Goal: Task Accomplishment & Management: Use online tool/utility

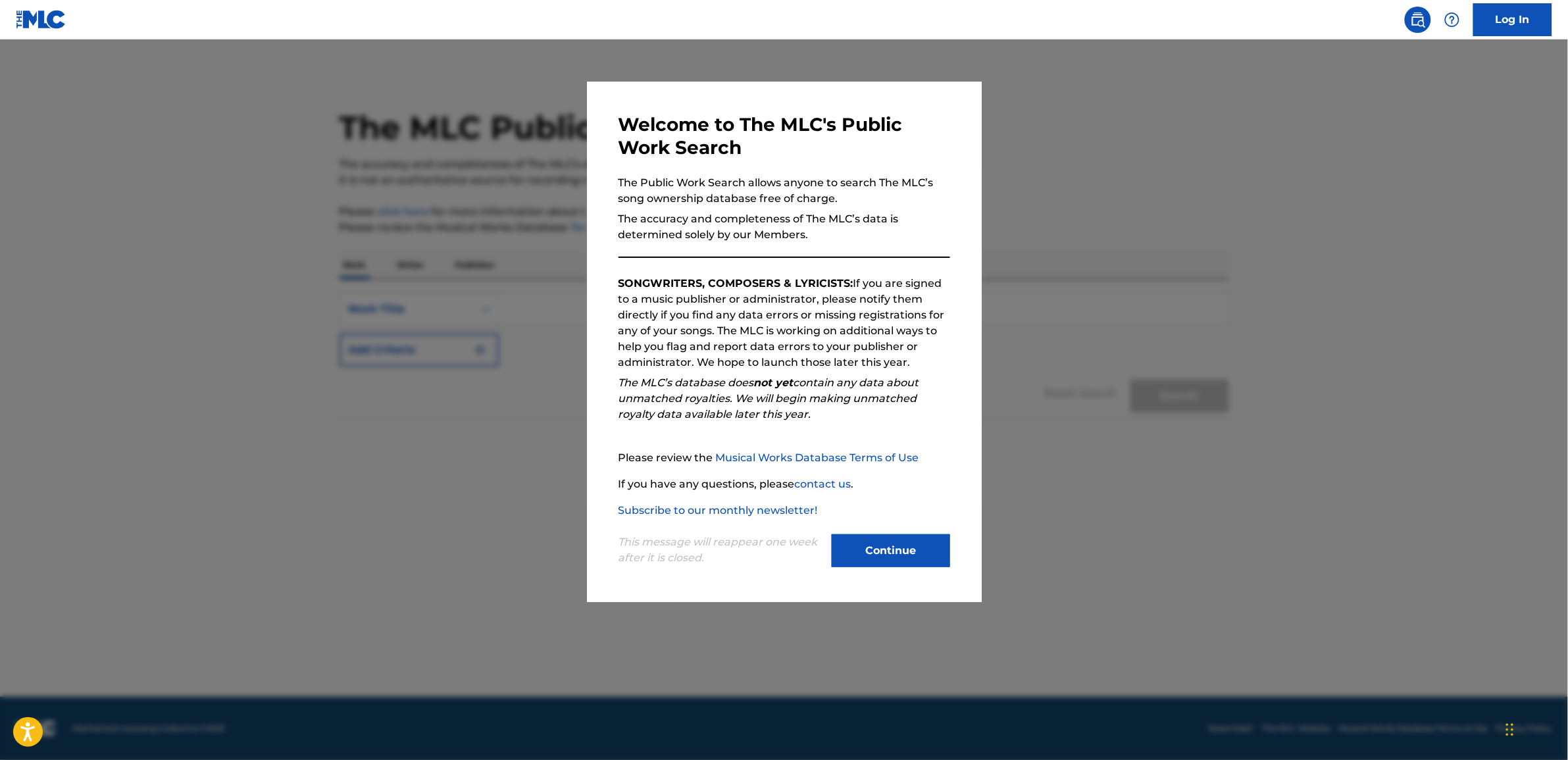
click at [896, 570] on div "Welcome to The MLC's Public Work Search The Public Work Search allows anyone to…" at bounding box center [784, 342] width 395 height 521
click at [897, 560] on button "Continue" at bounding box center [891, 551] width 119 height 33
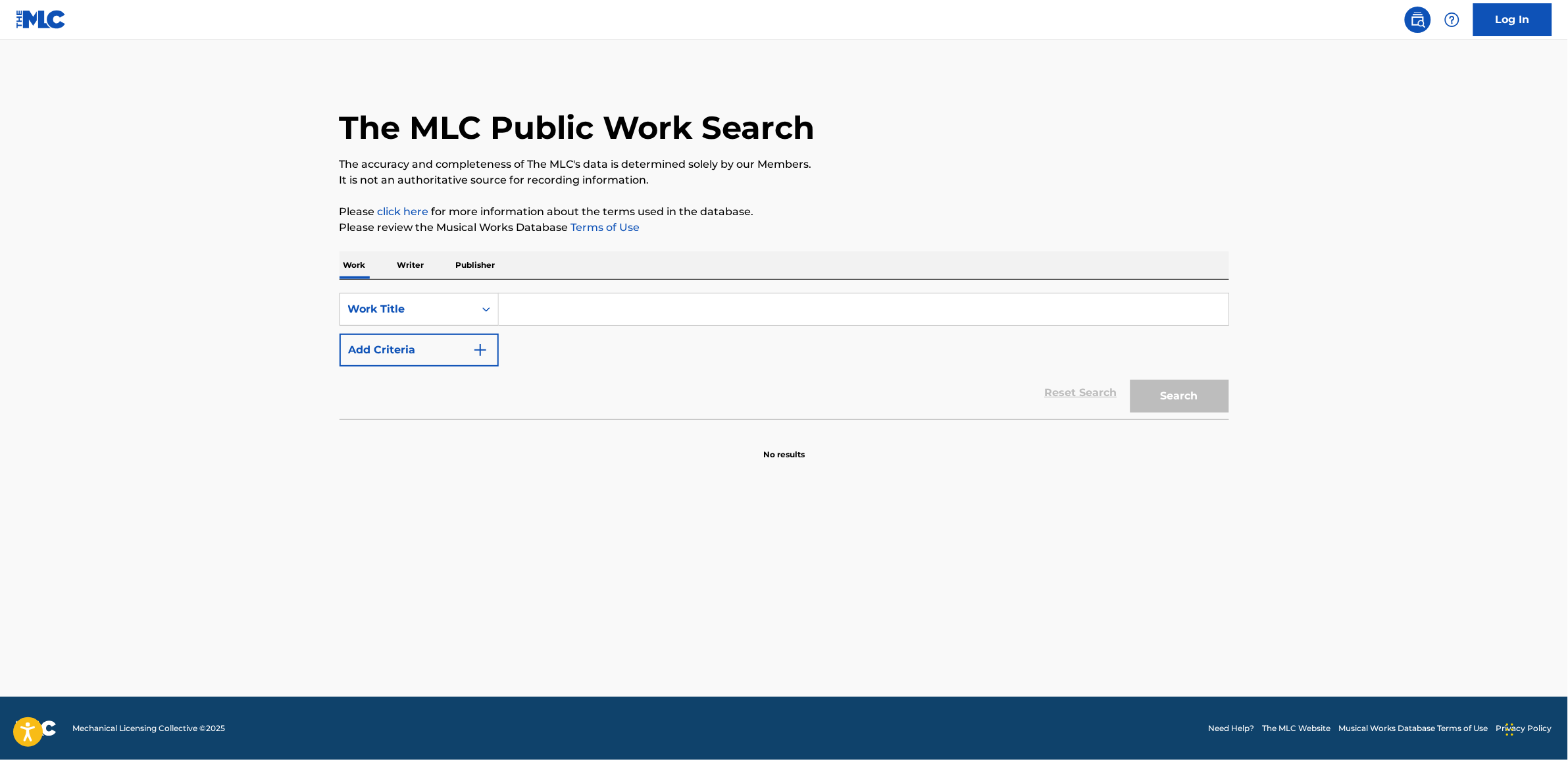
click at [583, 305] on input "Search Form" at bounding box center [863, 309] width 730 height 31
paste input "Brilliant Mind II"
click at [526, 304] on input "Brilliant Mind II" at bounding box center [863, 309] width 730 height 31
type input "Brilliant Mind II"
click at [1131, 380] on button "Search" at bounding box center [1180, 397] width 98 height 33
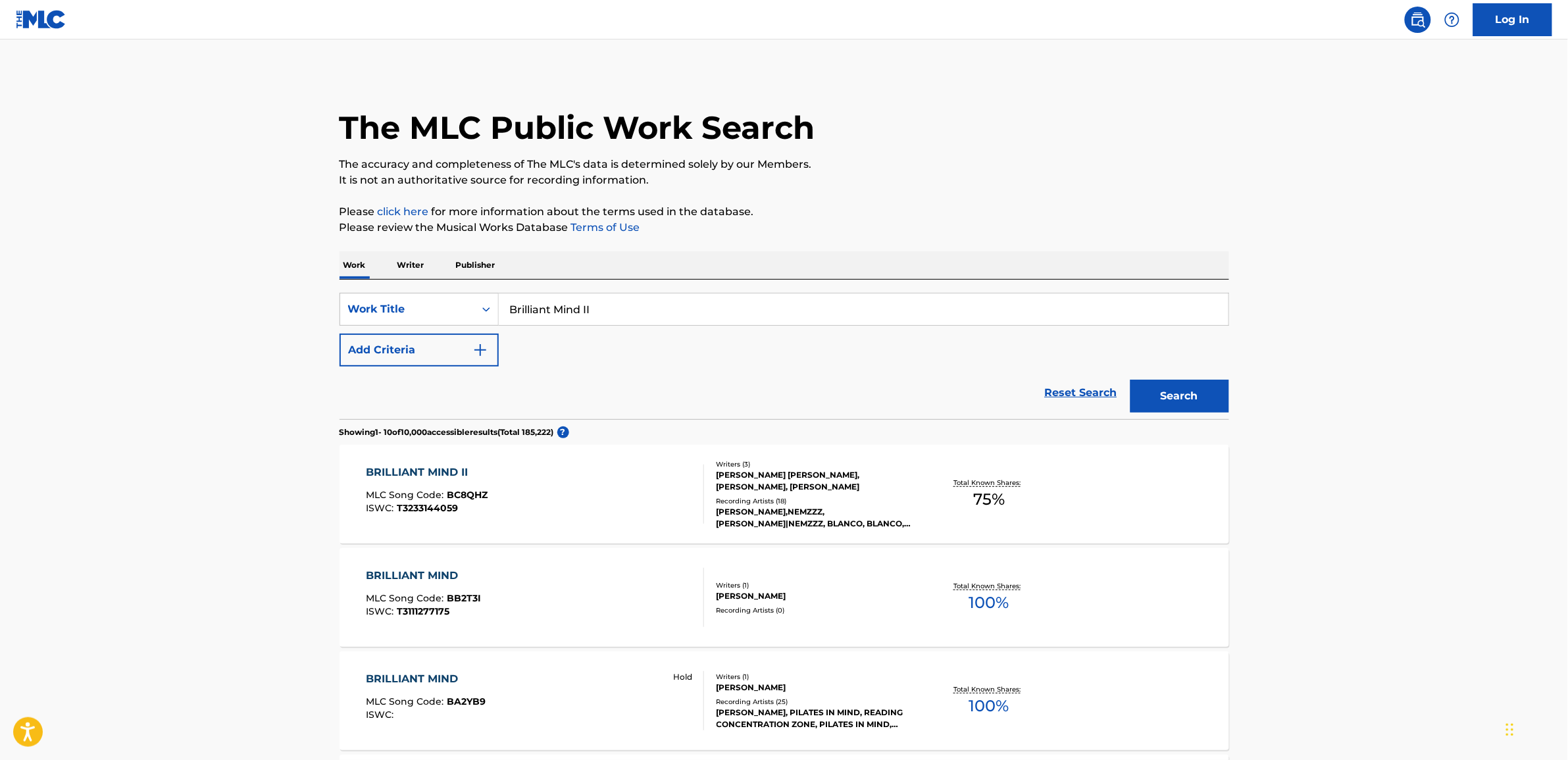
click at [628, 494] on div "BRILLIANT MIND II MLC Song Code : BC8QHZ ISWC : T3233144059" at bounding box center [536, 494] width 339 height 59
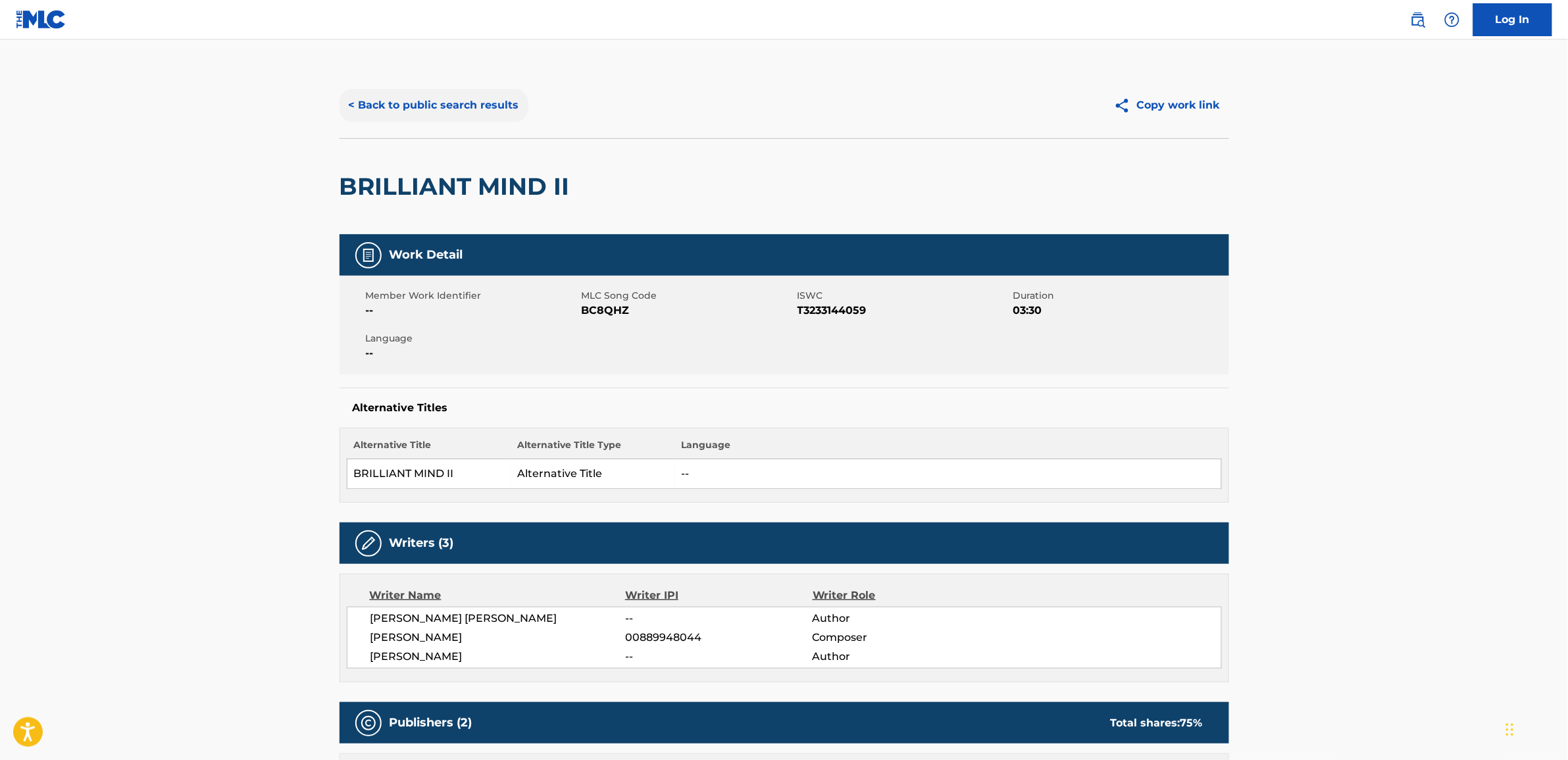
click at [468, 109] on button "< Back to public search results" at bounding box center [433, 106] width 189 height 33
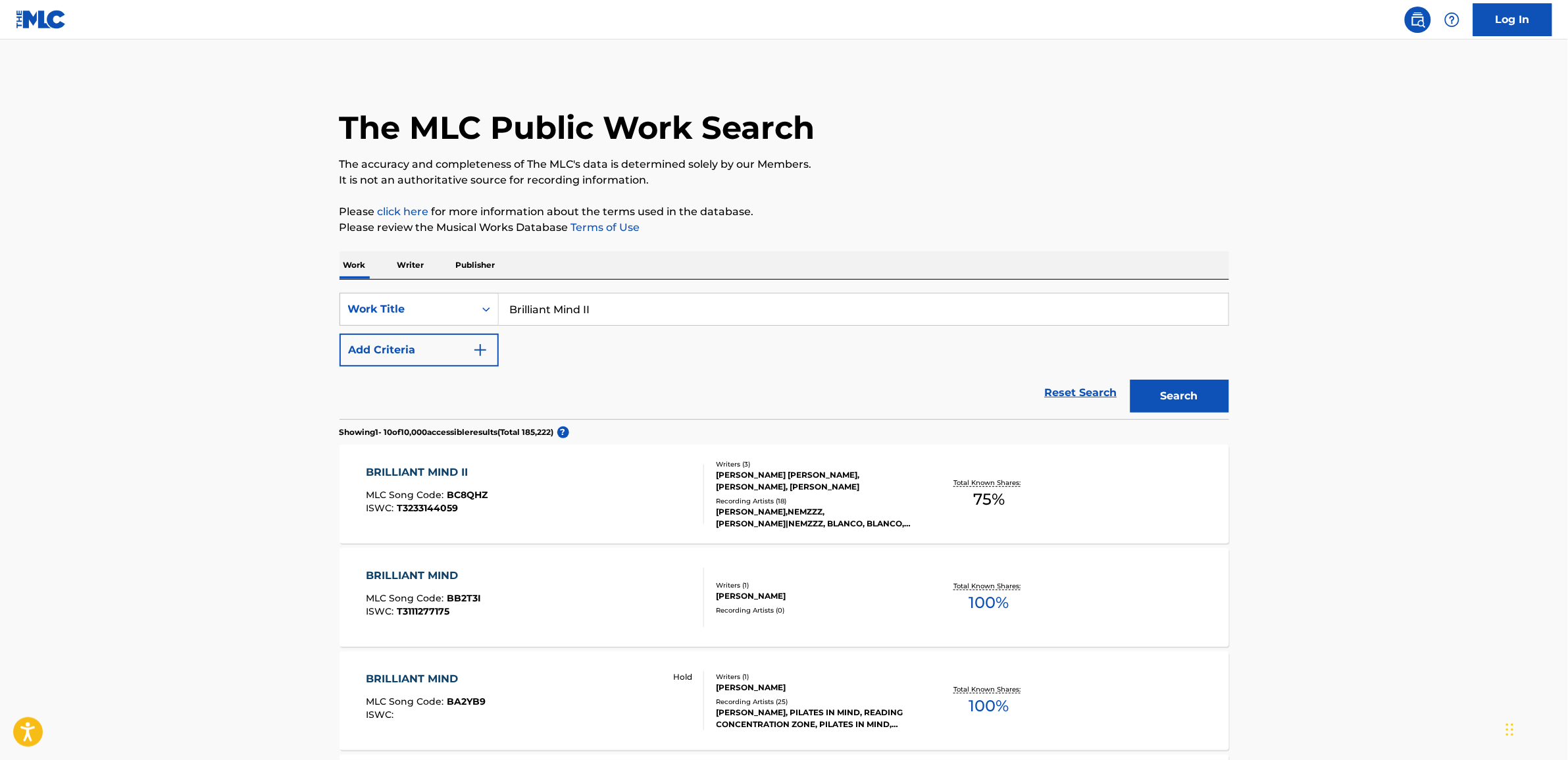
scroll to position [82, 0]
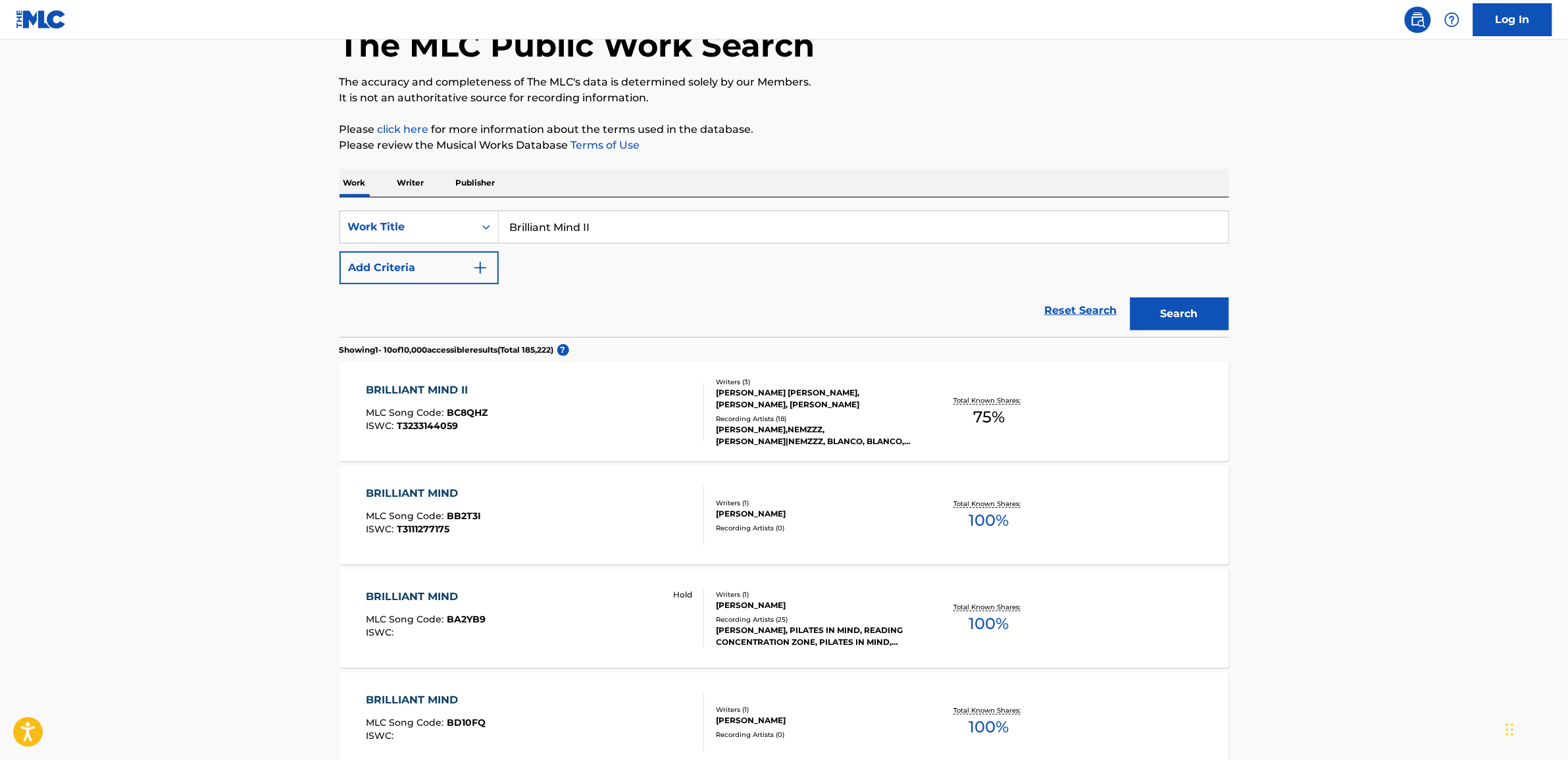
click at [594, 395] on div "BRILLIANT MIND II MLC Song Code : BC8QHZ ISWC : T3233144059" at bounding box center [536, 412] width 339 height 59
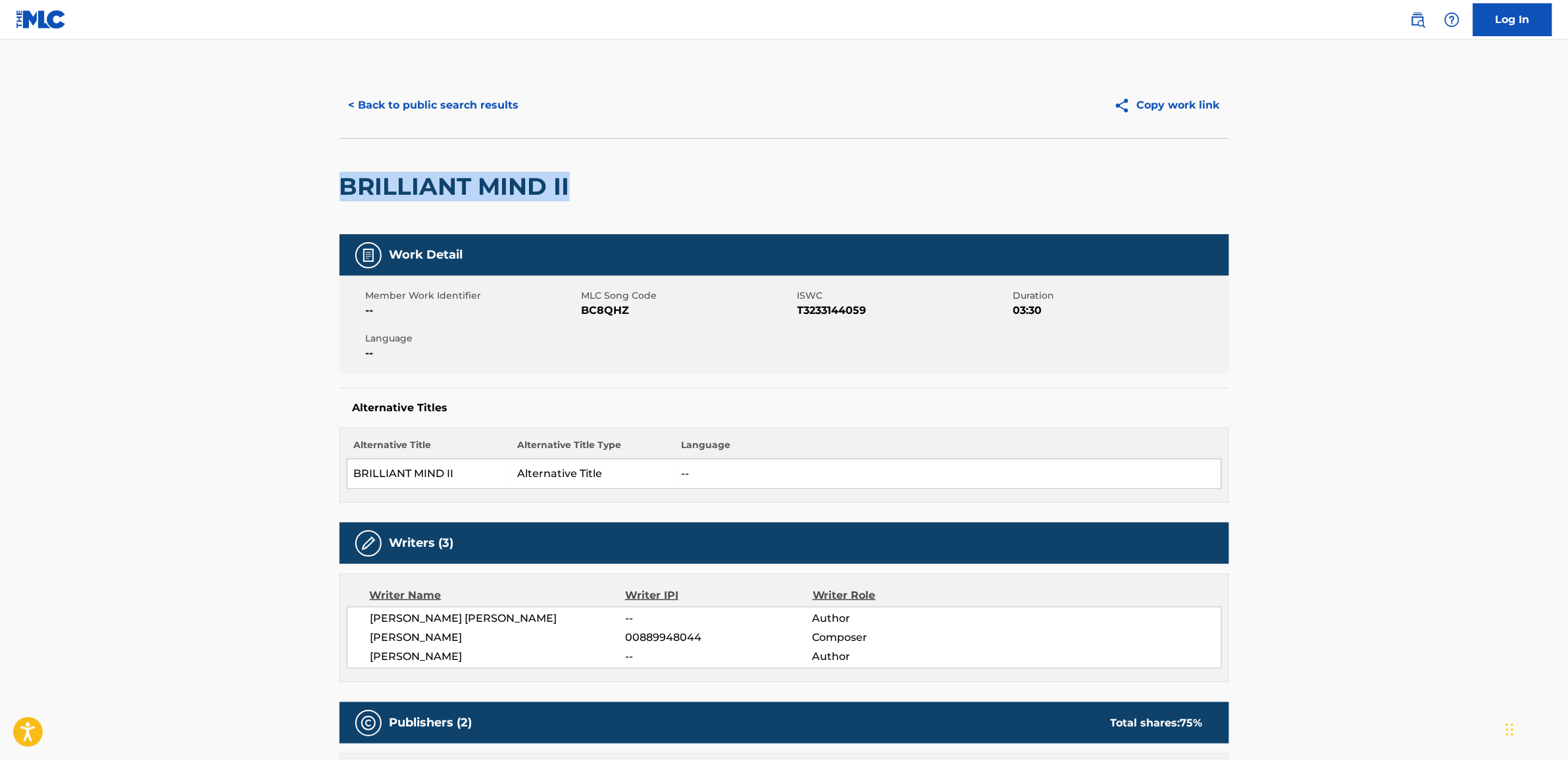
drag, startPoint x: 578, startPoint y: 192, endPoint x: 337, endPoint y: 183, distance: 241.2
copy h2 "BRILLIANT MIND II"
click at [505, 191] on h2 "BRILLIANT MIND II" at bounding box center [457, 187] width 236 height 29
copy h2 "BRILLIANT MIND II"
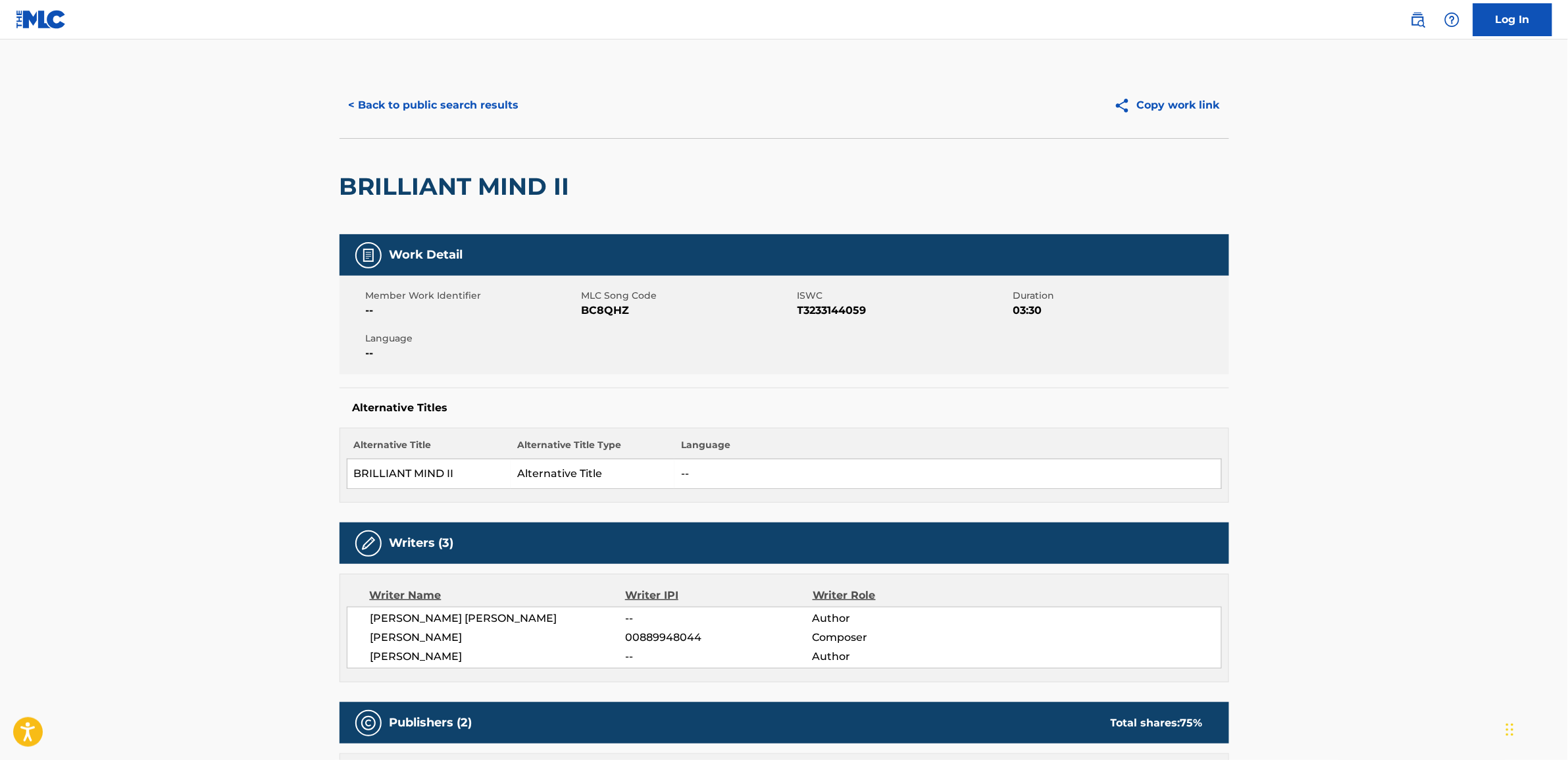
click at [617, 310] on span "BC8QHZ" at bounding box center [687, 310] width 213 height 16
copy span "BC8QHZ"
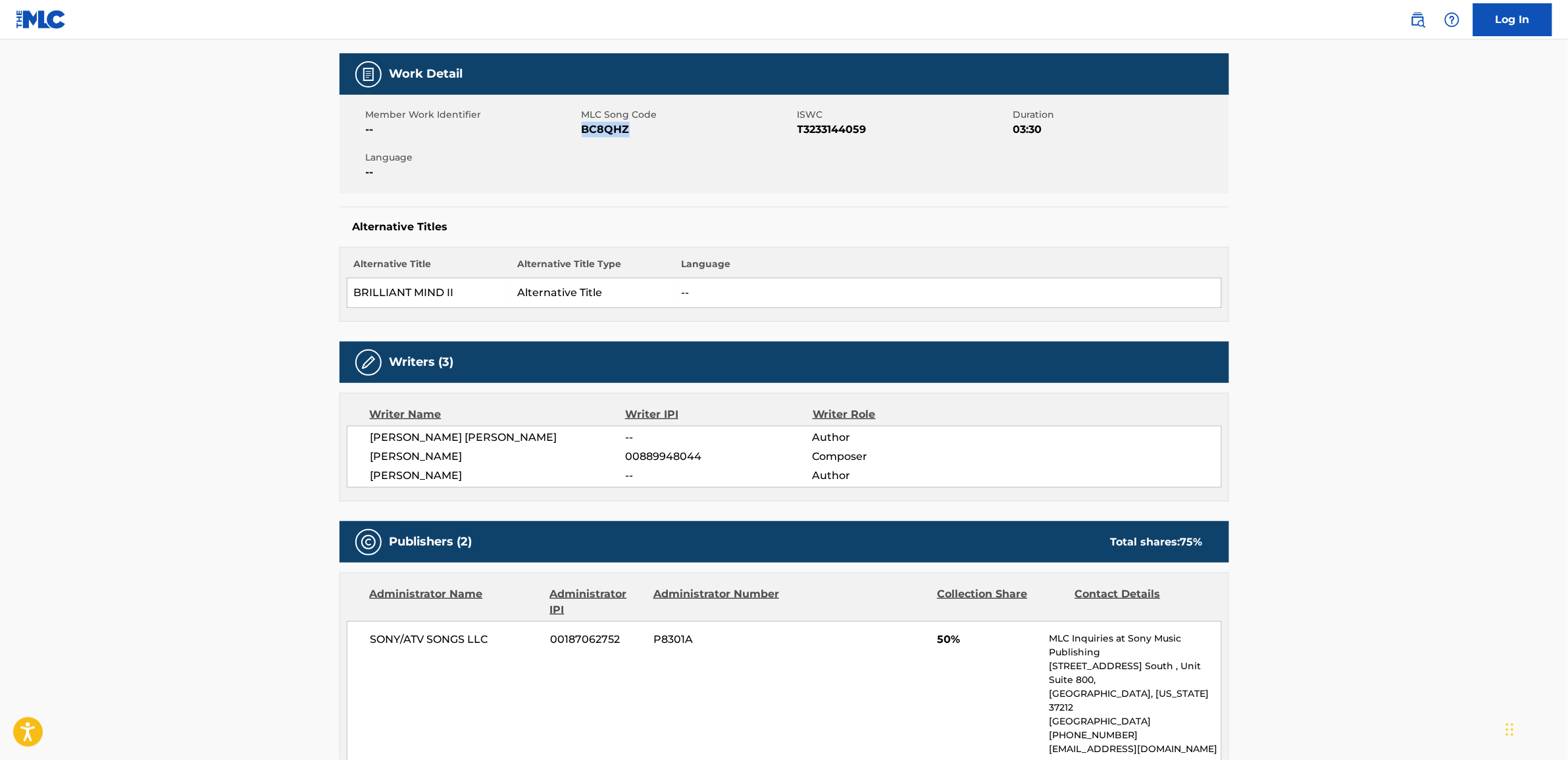
scroll to position [165, 0]
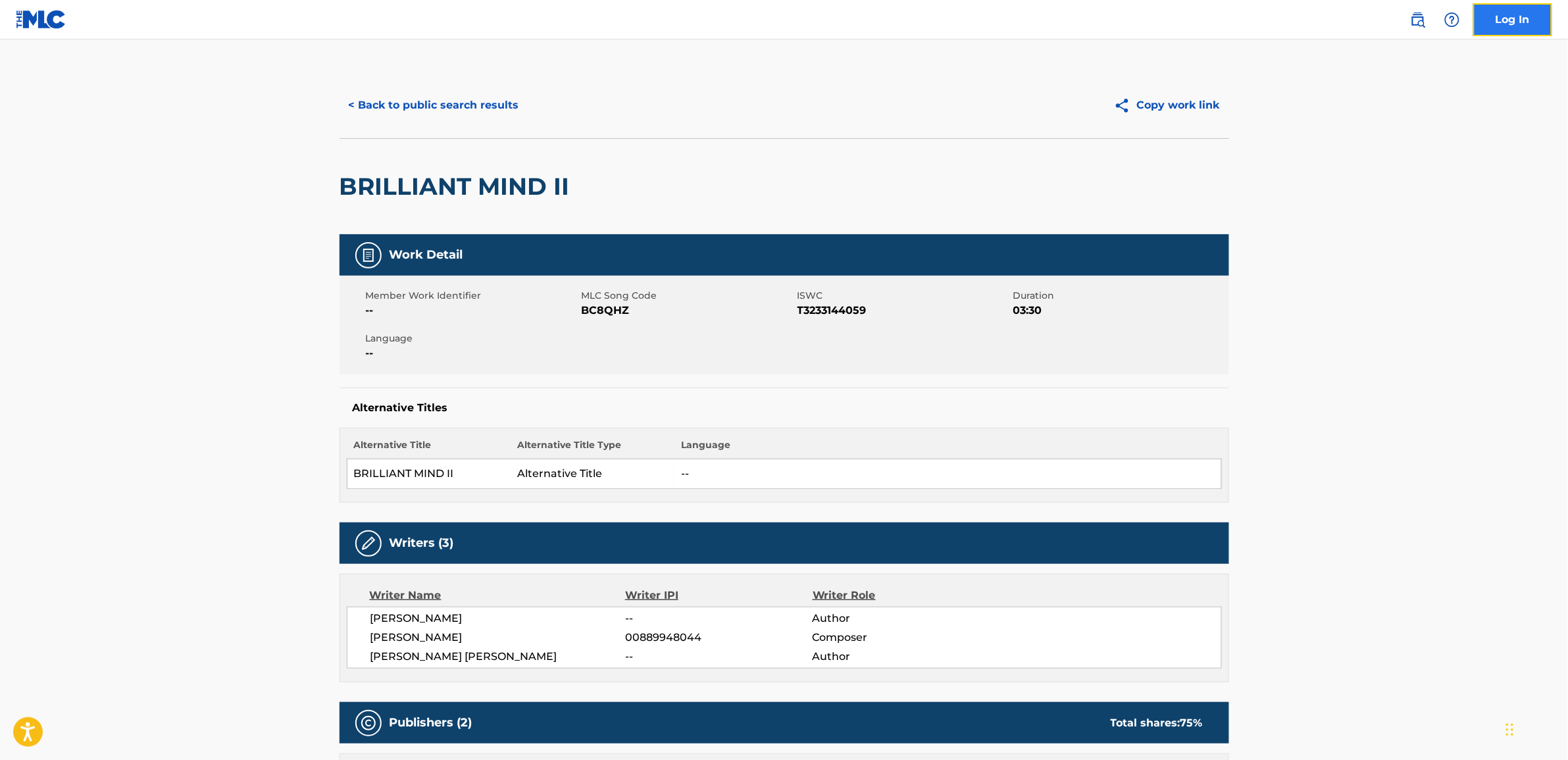
click at [1503, 33] on link "Log In" at bounding box center [1513, 20] width 79 height 33
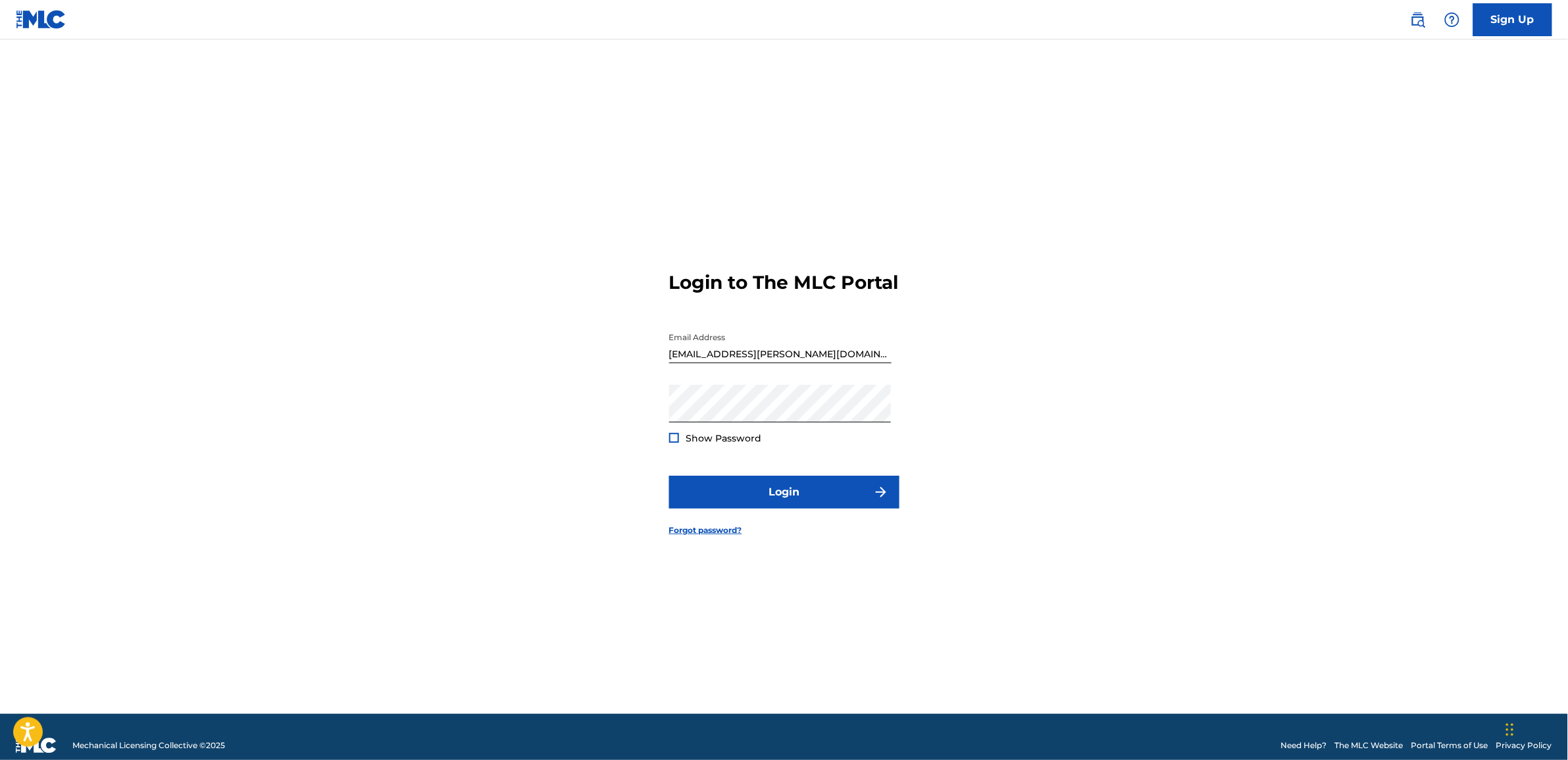
click at [787, 355] on input "max.mullen@sentricmusic.com" at bounding box center [780, 344] width 223 height 38
type input "chloe.leadbeater@sentricmusic.com"
click at [826, 505] on button "Login" at bounding box center [784, 492] width 230 height 33
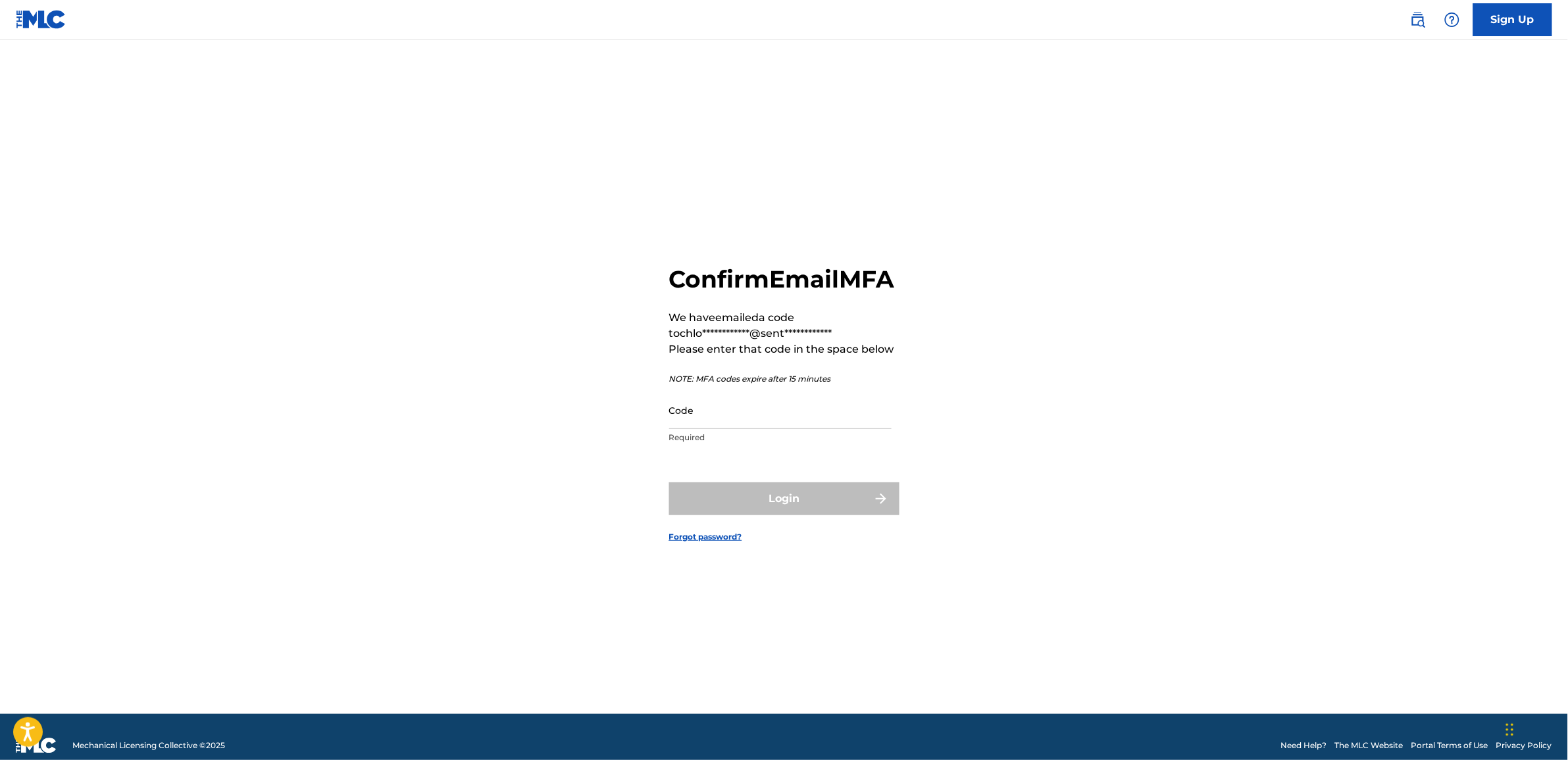
click at [999, 759] on html "**********" at bounding box center [784, 380] width 1568 height 760
click at [836, 429] on input "Code" at bounding box center [780, 410] width 223 height 38
paste input "175785"
type input "175785"
click at [755, 509] on button "Login" at bounding box center [784, 499] width 230 height 33
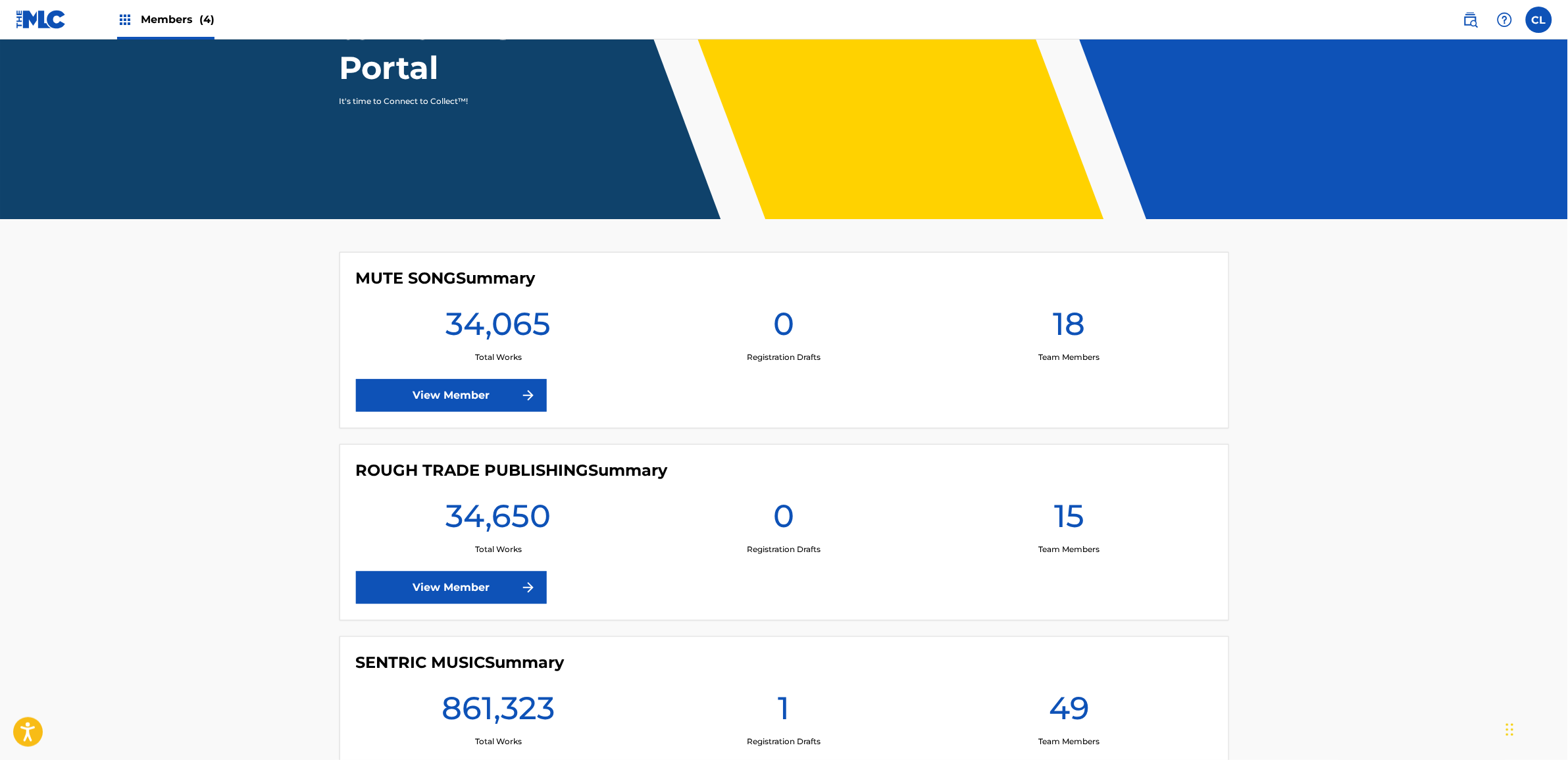
scroll to position [491, 0]
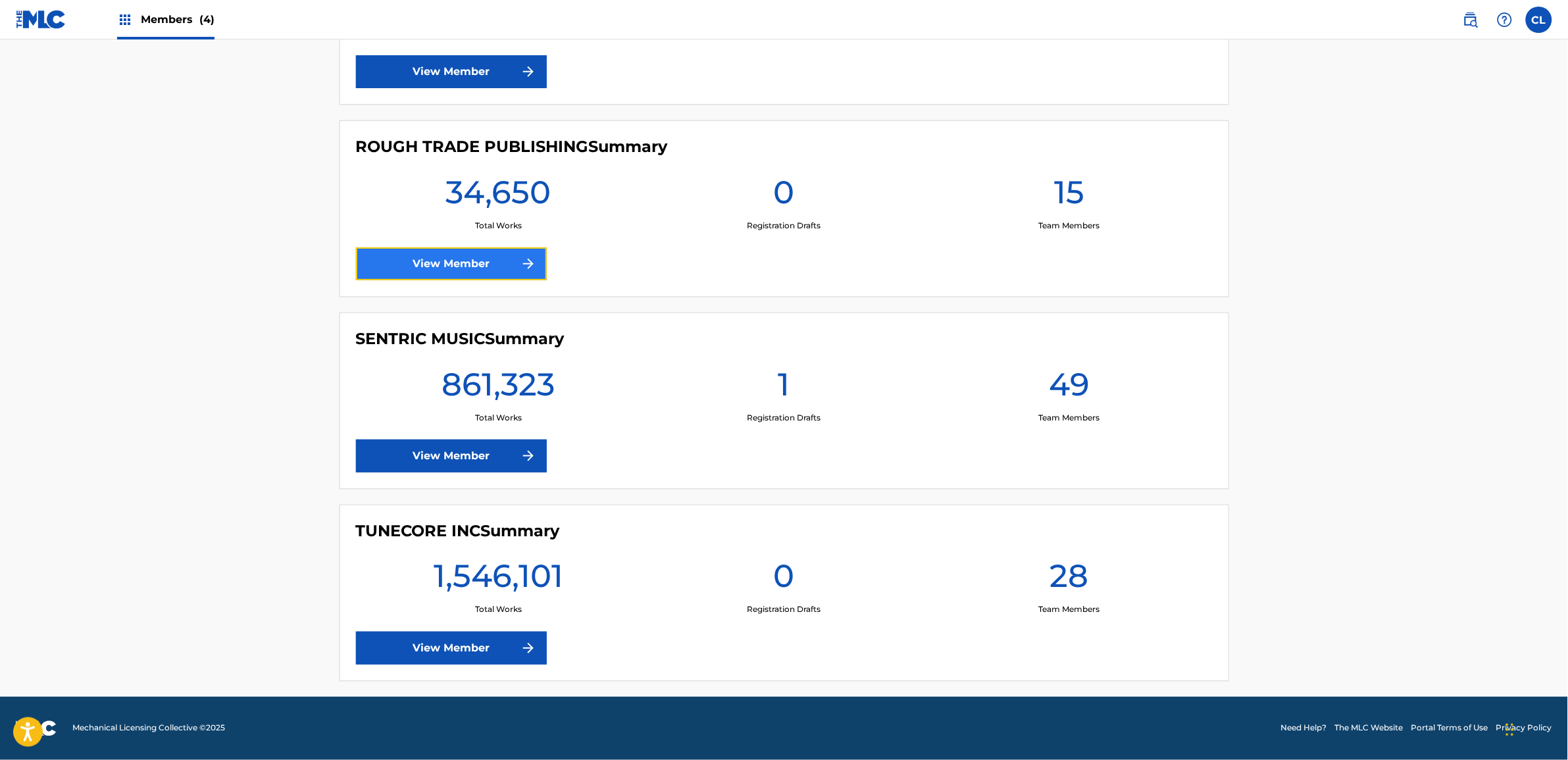
click at [470, 261] on link "View Member" at bounding box center [451, 264] width 190 height 33
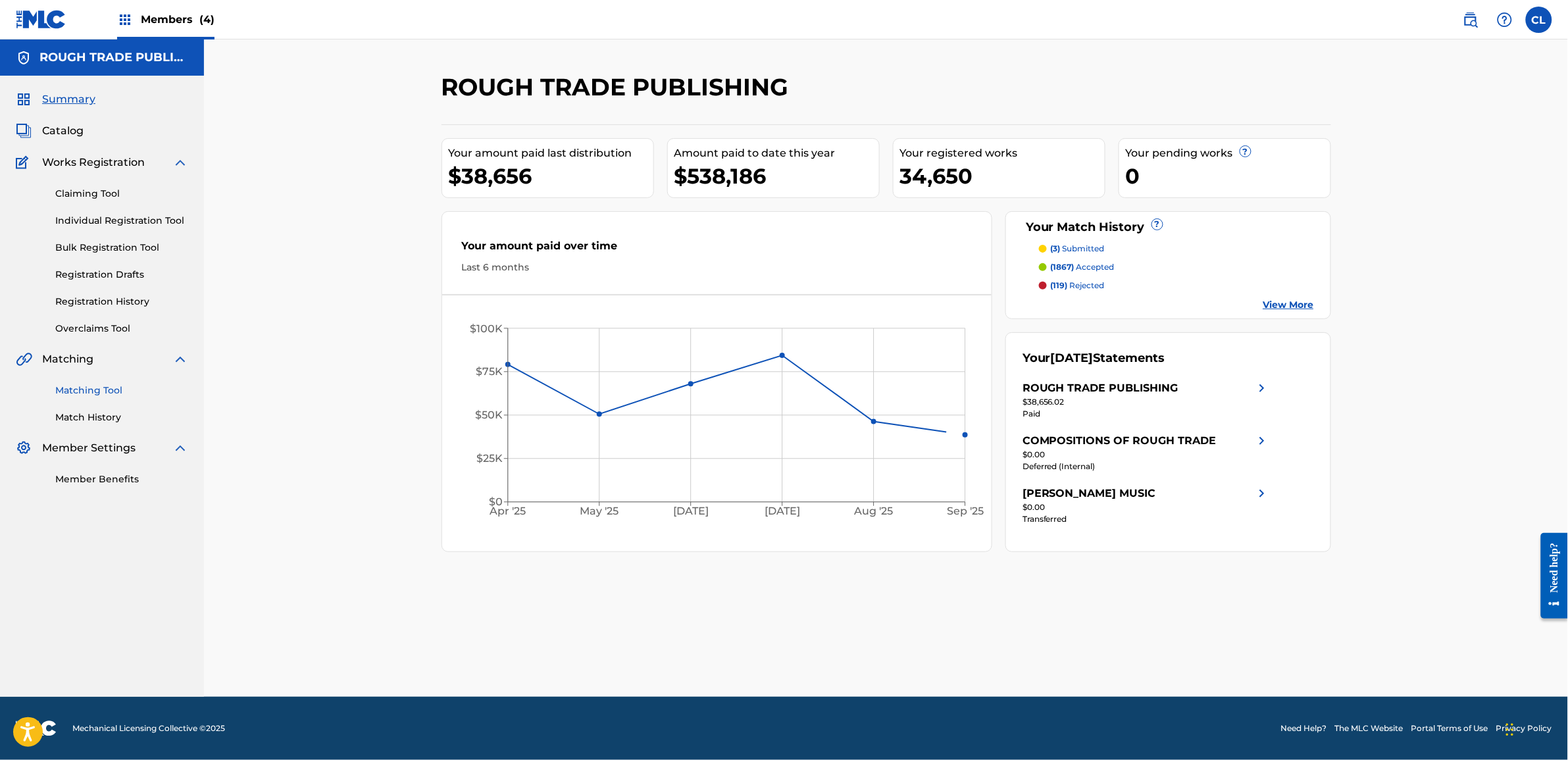
click at [108, 386] on link "Matching Tool" at bounding box center [121, 390] width 133 height 14
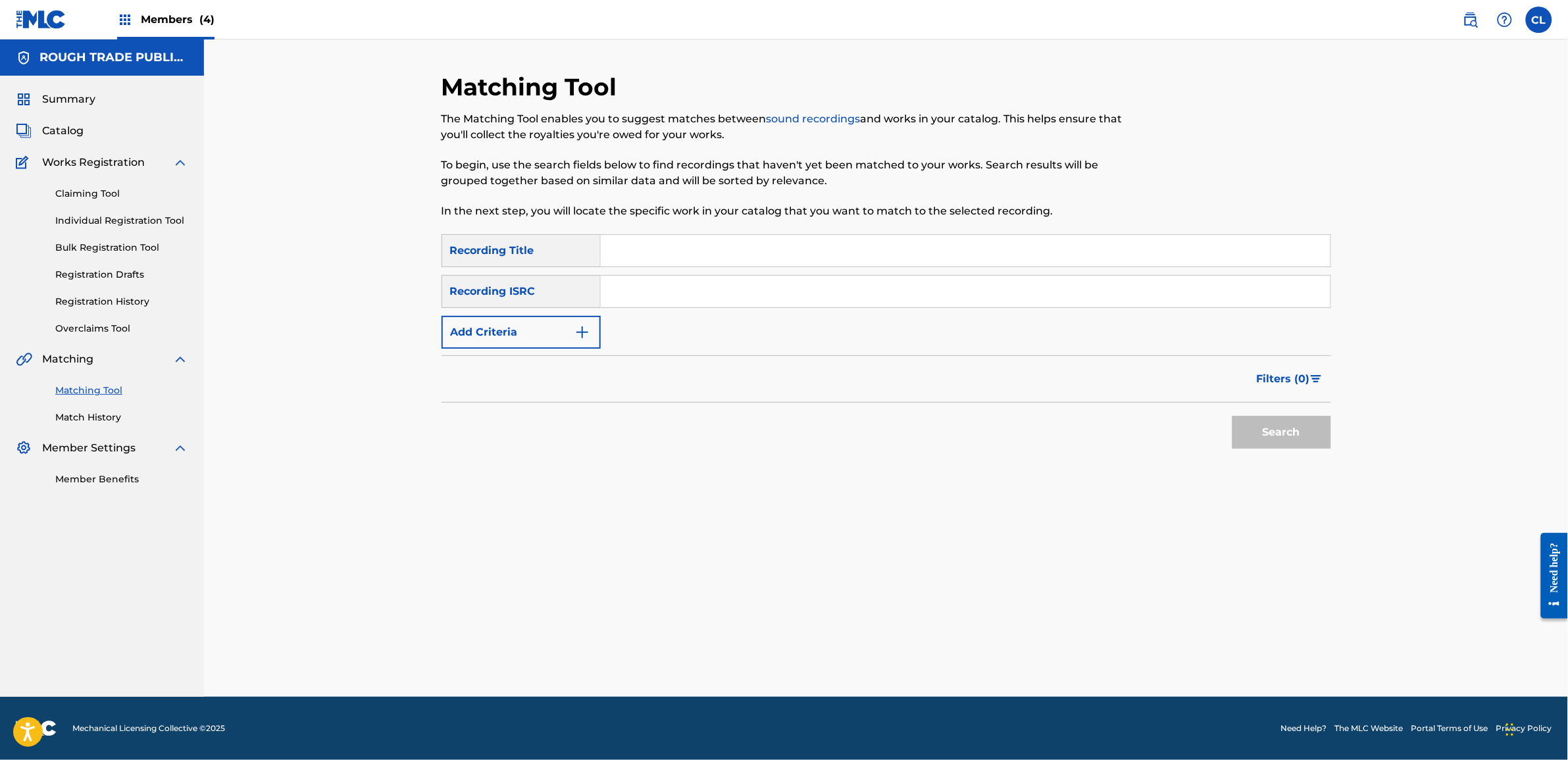
click at [632, 242] on input "Search Form" at bounding box center [965, 250] width 730 height 31
click at [666, 291] on input "Search Form" at bounding box center [965, 292] width 730 height 31
paste input "GB45A2300249"
click at [630, 294] on input "GB45A2300249" at bounding box center [965, 292] width 730 height 31
type input "GB45A2300249"
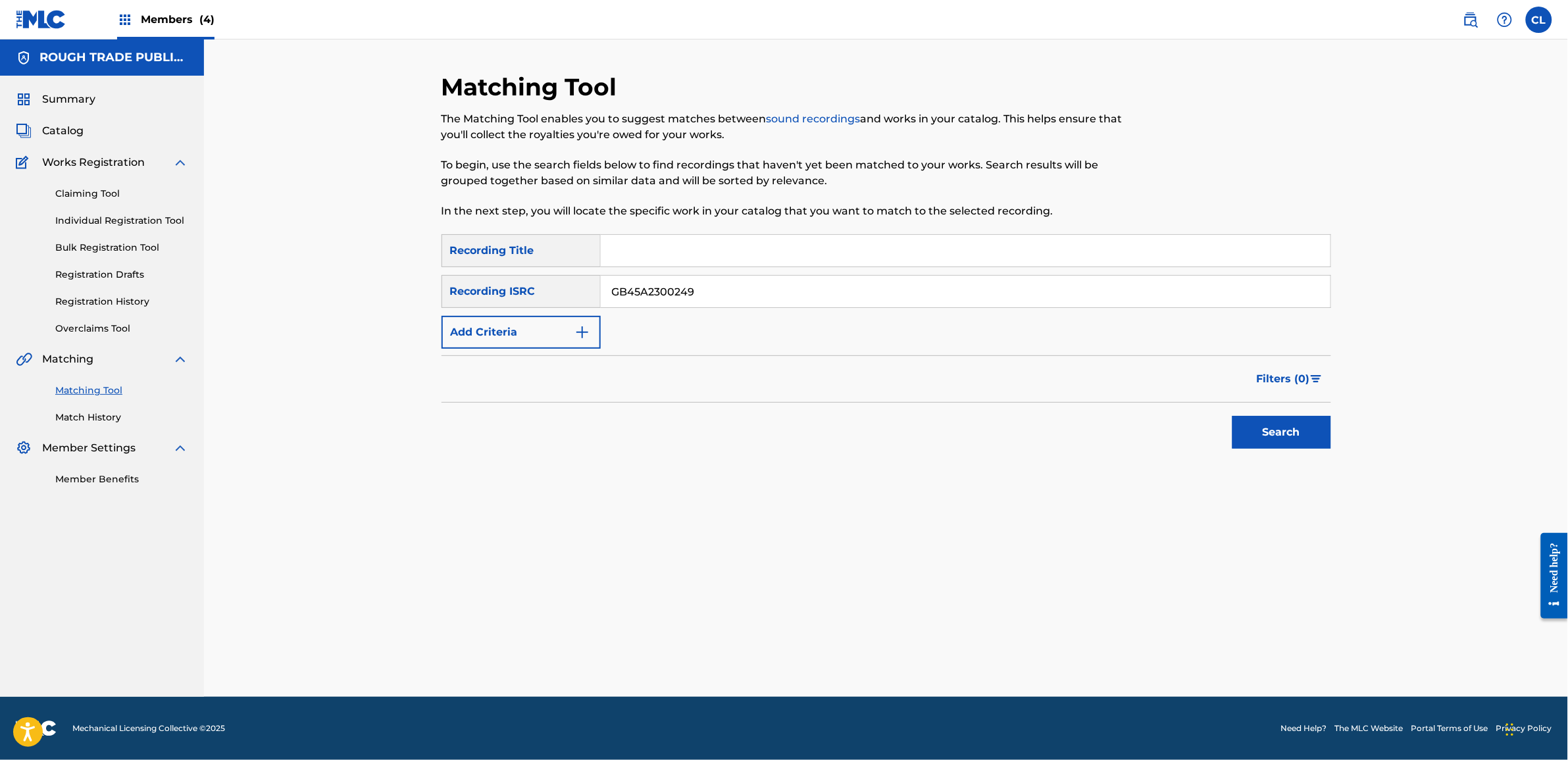
click at [990, 411] on div "Search" at bounding box center [886, 429] width 890 height 52
click at [1269, 415] on div "Search" at bounding box center [1278, 429] width 105 height 52
click at [1274, 421] on button "Search" at bounding box center [1282, 432] width 98 height 33
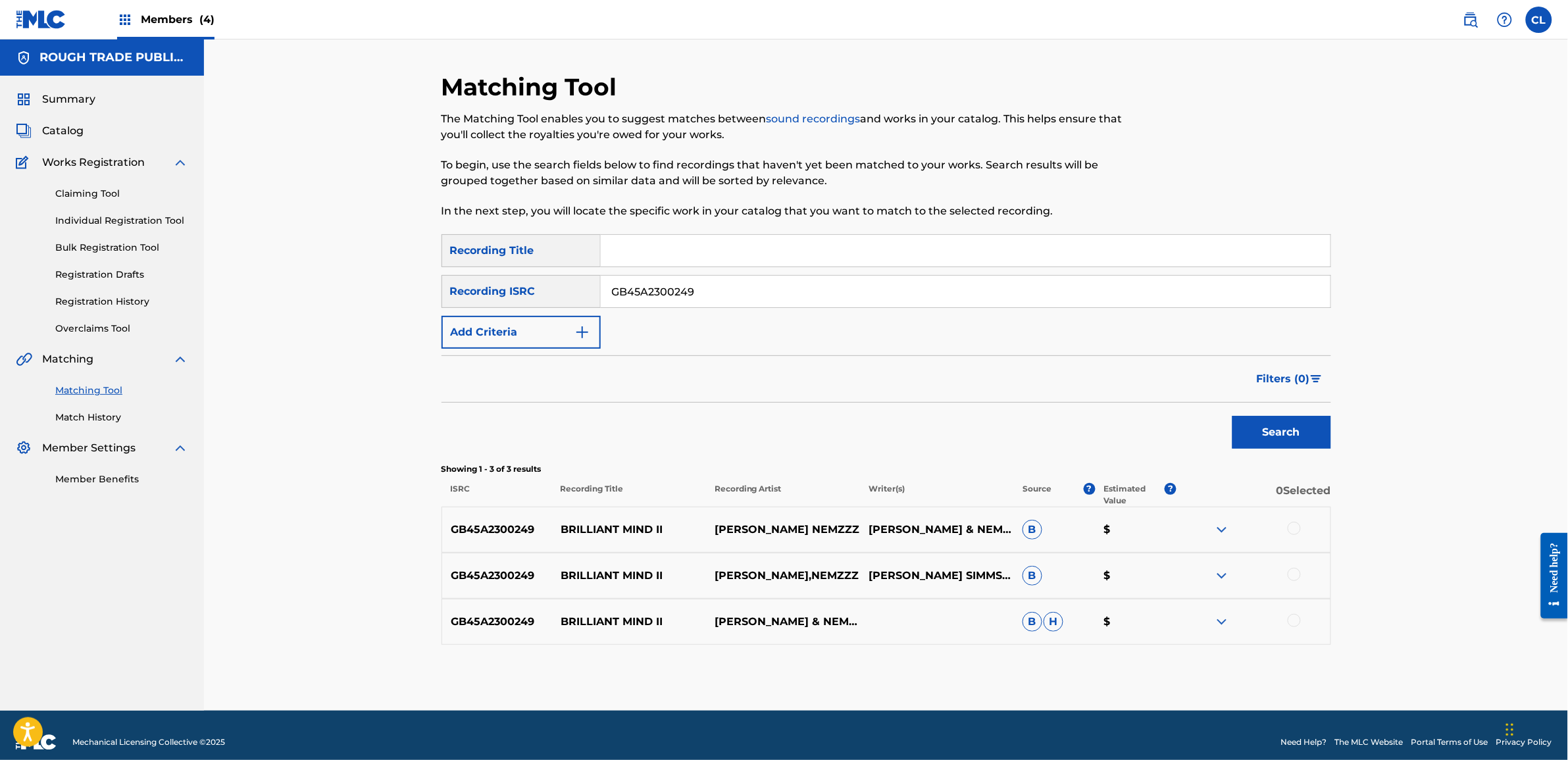
scroll to position [14, 0]
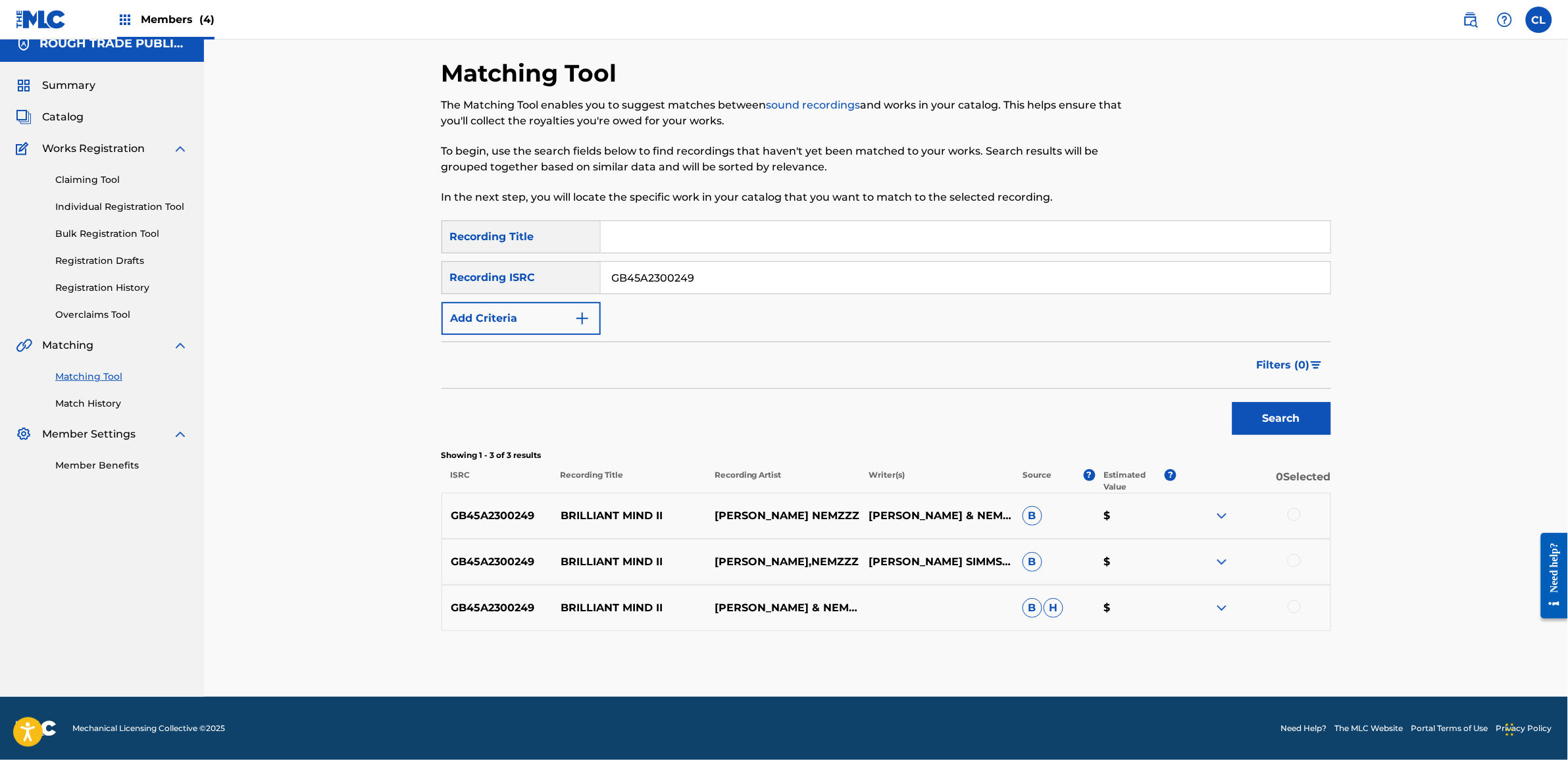
click at [1293, 514] on div at bounding box center [1295, 514] width 13 height 13
click at [1299, 559] on div at bounding box center [1295, 560] width 13 height 13
click at [1295, 609] on div at bounding box center [1295, 606] width 13 height 13
click at [1441, 507] on div "Matching Tool The Matching Tool enables you to suggest matches between sound re…" at bounding box center [886, 361] width 1365 height 671
click at [1489, 374] on div "Matching Tool The Matching Tool enables you to suggest matches between sound re…" at bounding box center [886, 361] width 1365 height 671
